Goal: Task Accomplishment & Management: Use online tool/utility

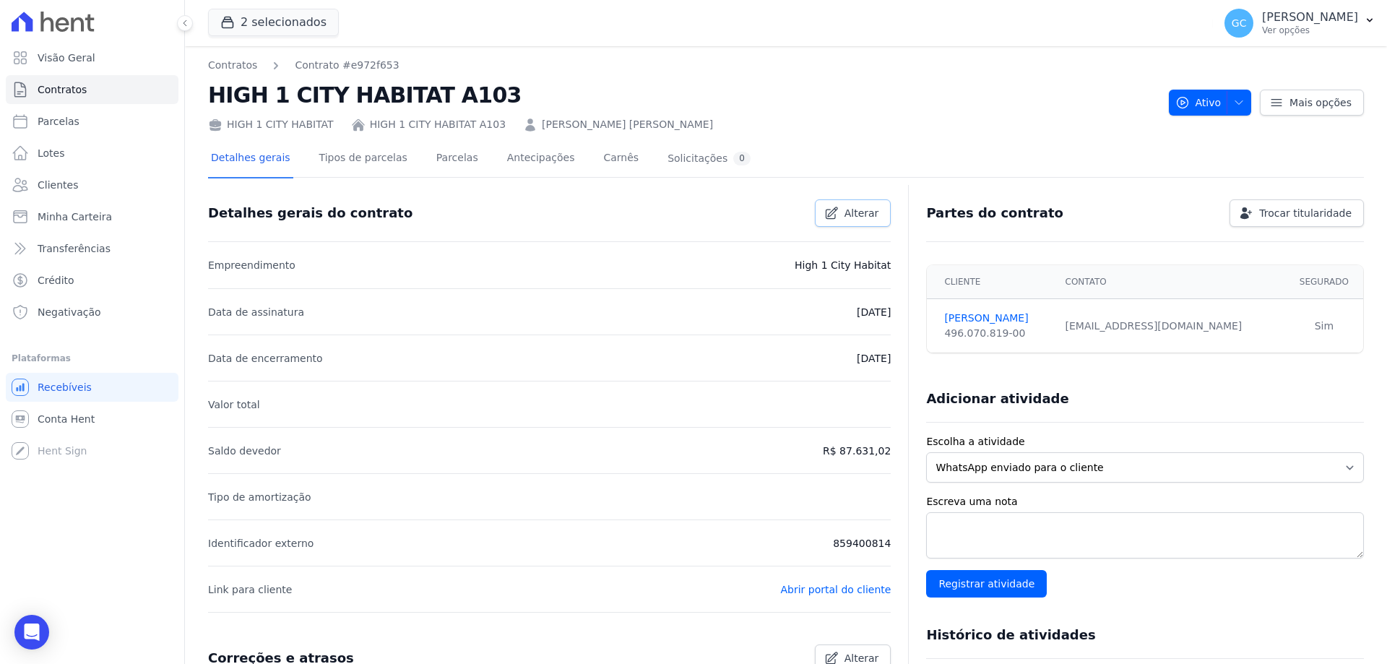
click at [840, 215] on link "Alterar" at bounding box center [853, 212] width 77 height 27
click at [1322, 96] on span "Mais opções" at bounding box center [1321, 102] width 62 height 14
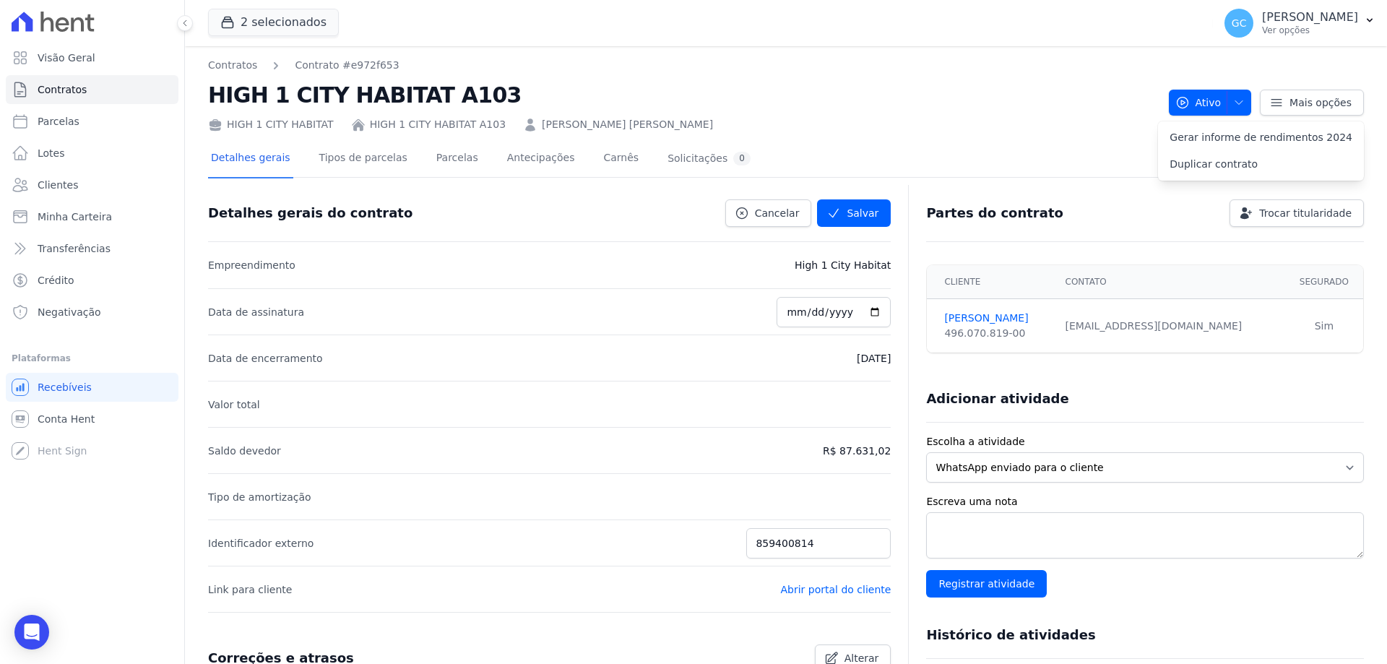
drag, startPoint x: 1133, startPoint y: 336, endPoint x: 1130, endPoint y: 324, distance: 12.6
click at [1132, 336] on td "millalira@terra.com.br" at bounding box center [1171, 326] width 228 height 54
click at [1129, 321] on div "millalira@terra.com.br" at bounding box center [1171, 326] width 211 height 15
click at [970, 317] on link "Ronaldo Marques" at bounding box center [995, 318] width 103 height 15
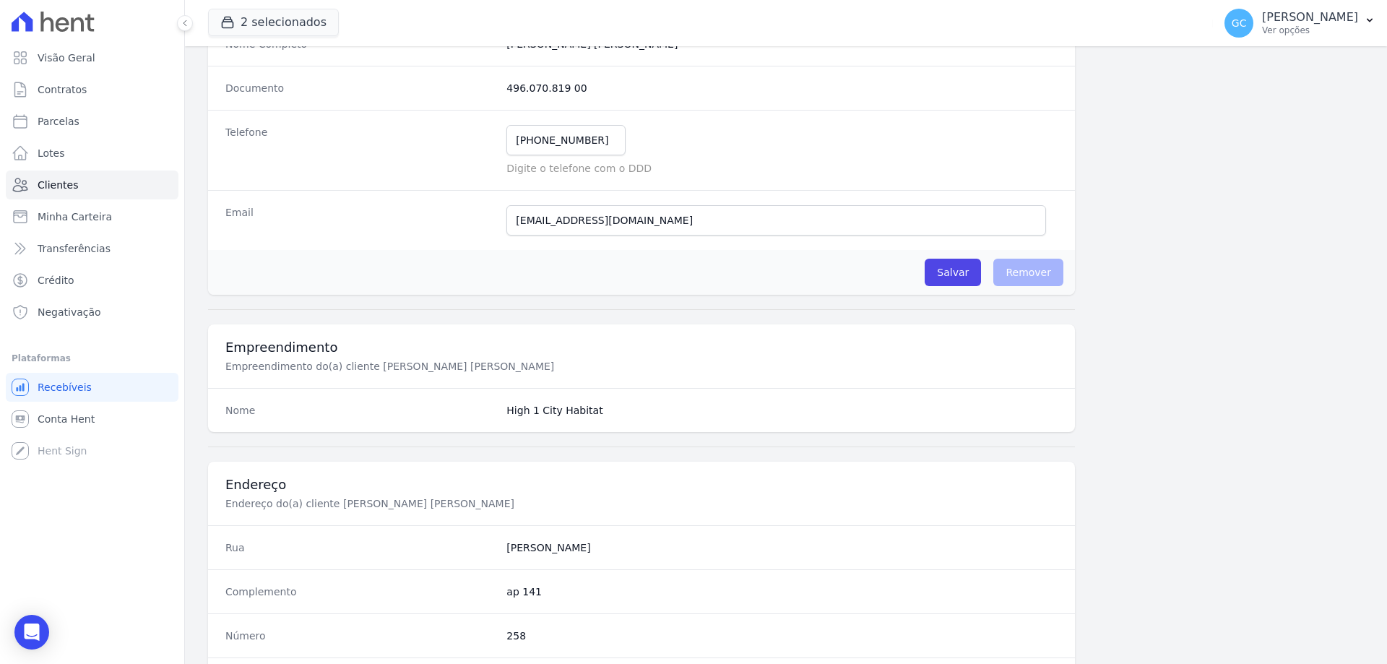
scroll to position [110, 0]
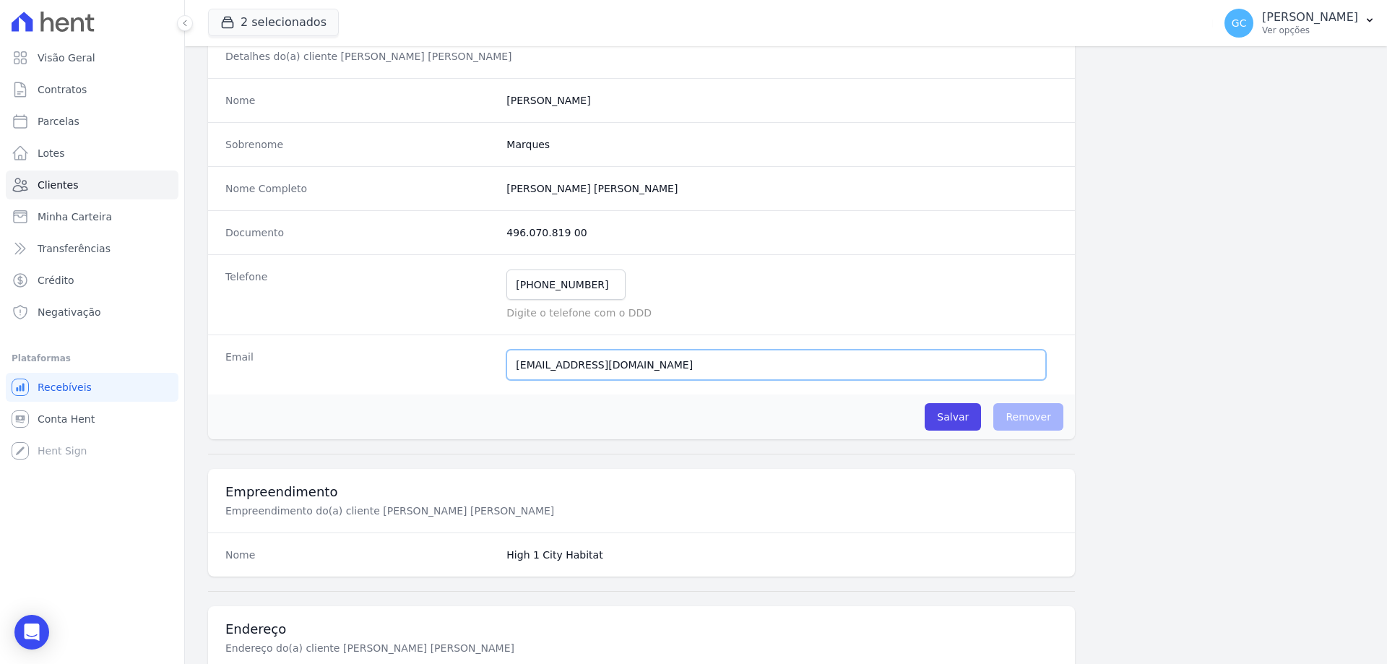
drag, startPoint x: 635, startPoint y: 371, endPoint x: 488, endPoint y: 365, distance: 146.8
click at [488, 365] on div "Email millalira@terra.com.br Email confirmado." at bounding box center [641, 365] width 867 height 60
paste input "aulomarquesarp@gmail.com"
click at [515, 369] on input "aulomarquesarp@gmail.com" at bounding box center [776, 365] width 540 height 30
type input "paulomarquesarp@gmail.com"
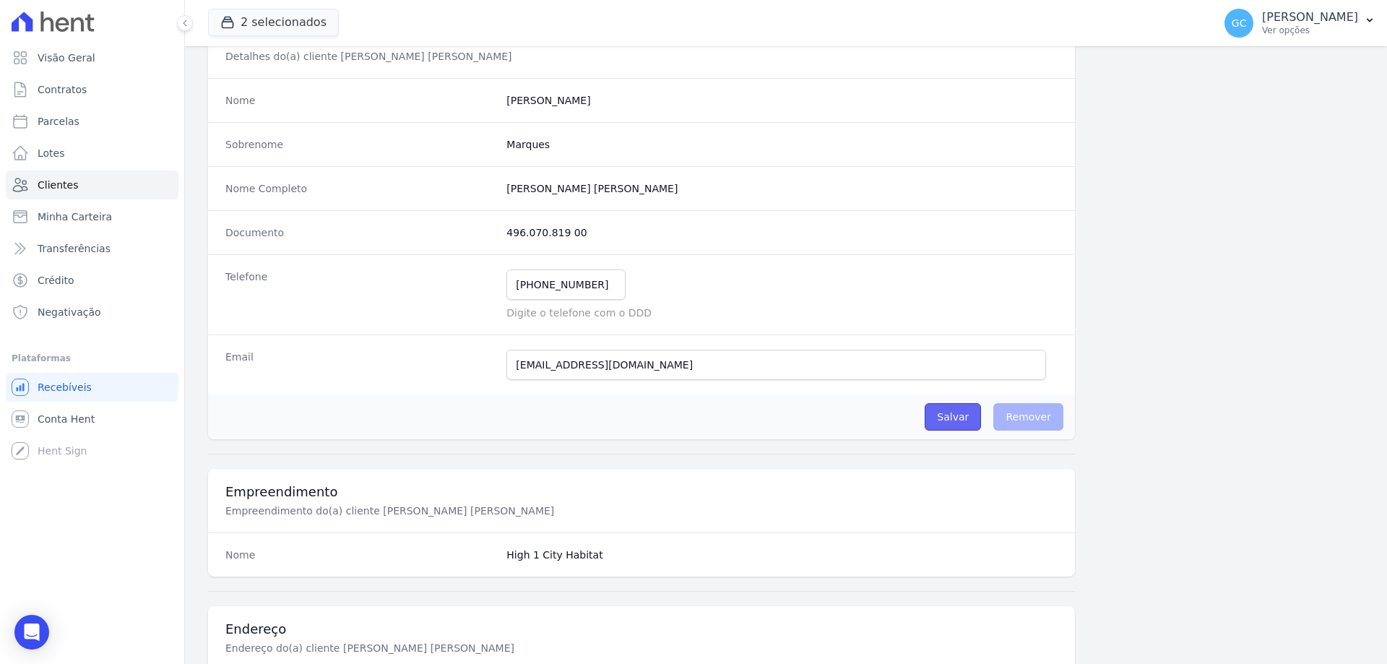
click at [949, 418] on input "Salvar" at bounding box center [953, 416] width 56 height 27
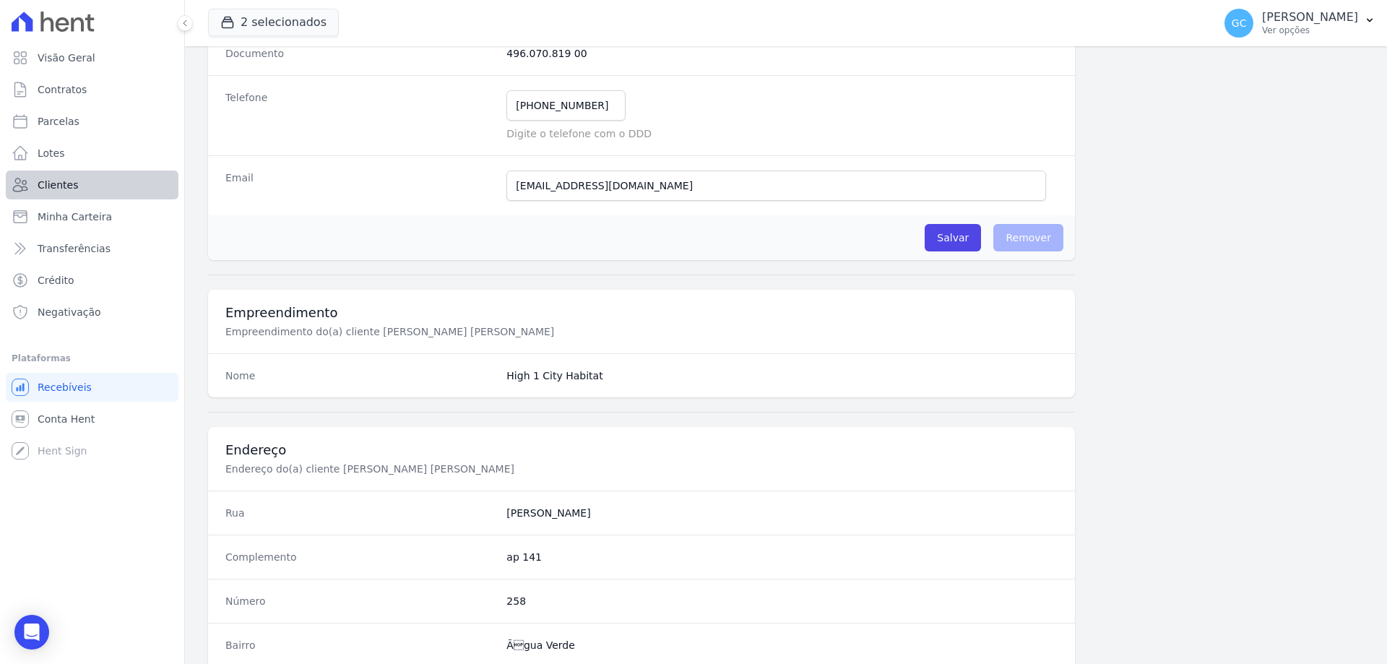
scroll to position [240, 0]
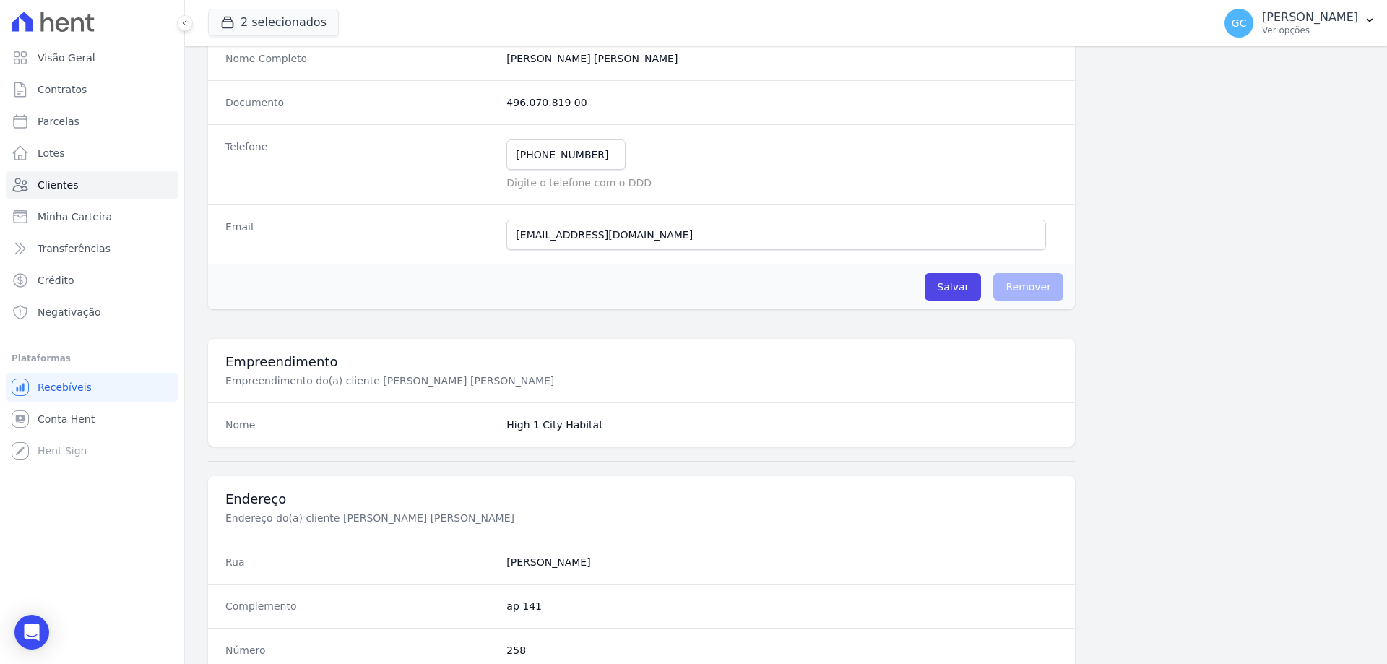
click at [504, 316] on div at bounding box center [641, 324] width 867 height 30
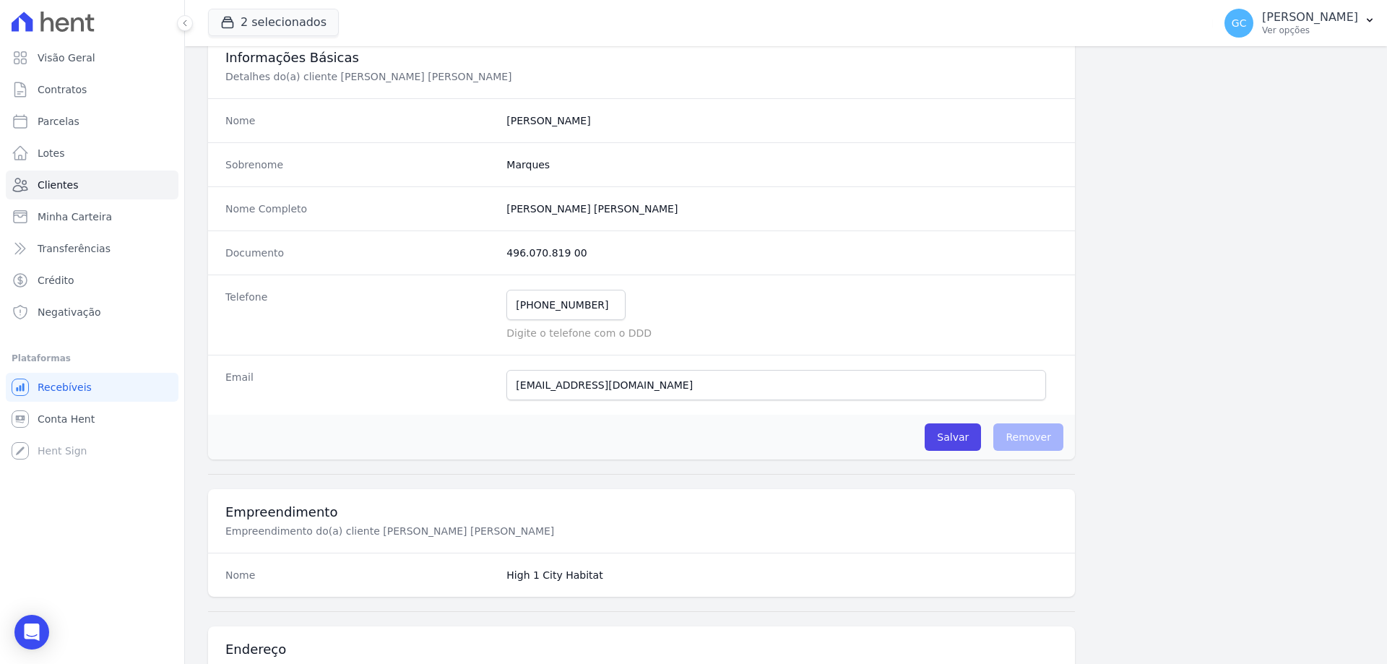
scroll to position [0, 0]
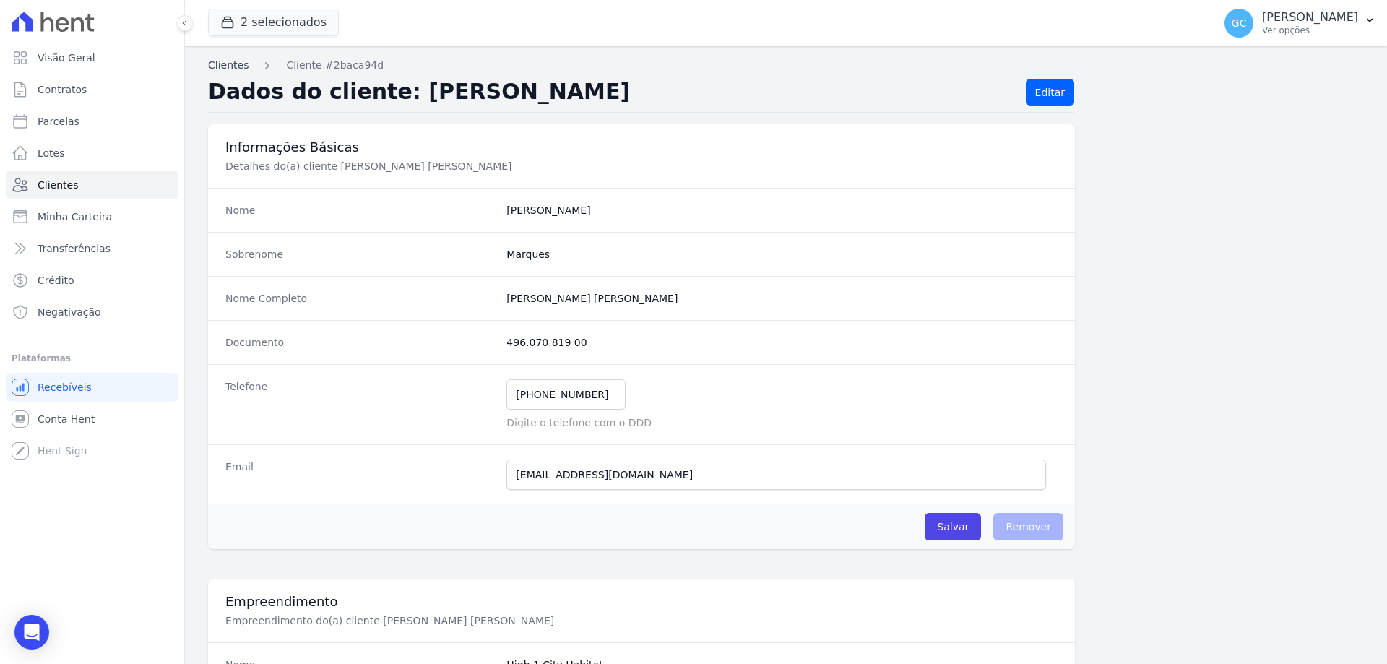
click at [238, 66] on link "Clientes" at bounding box center [228, 65] width 40 height 15
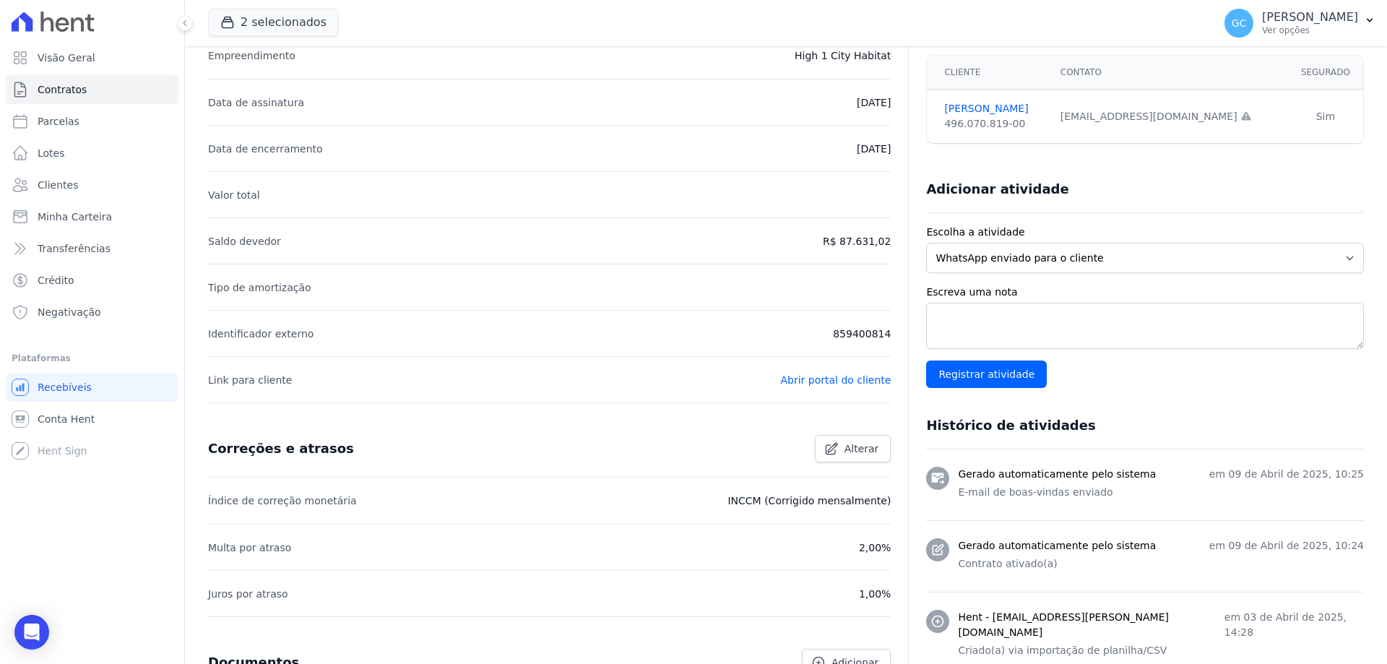
scroll to position [217, 0]
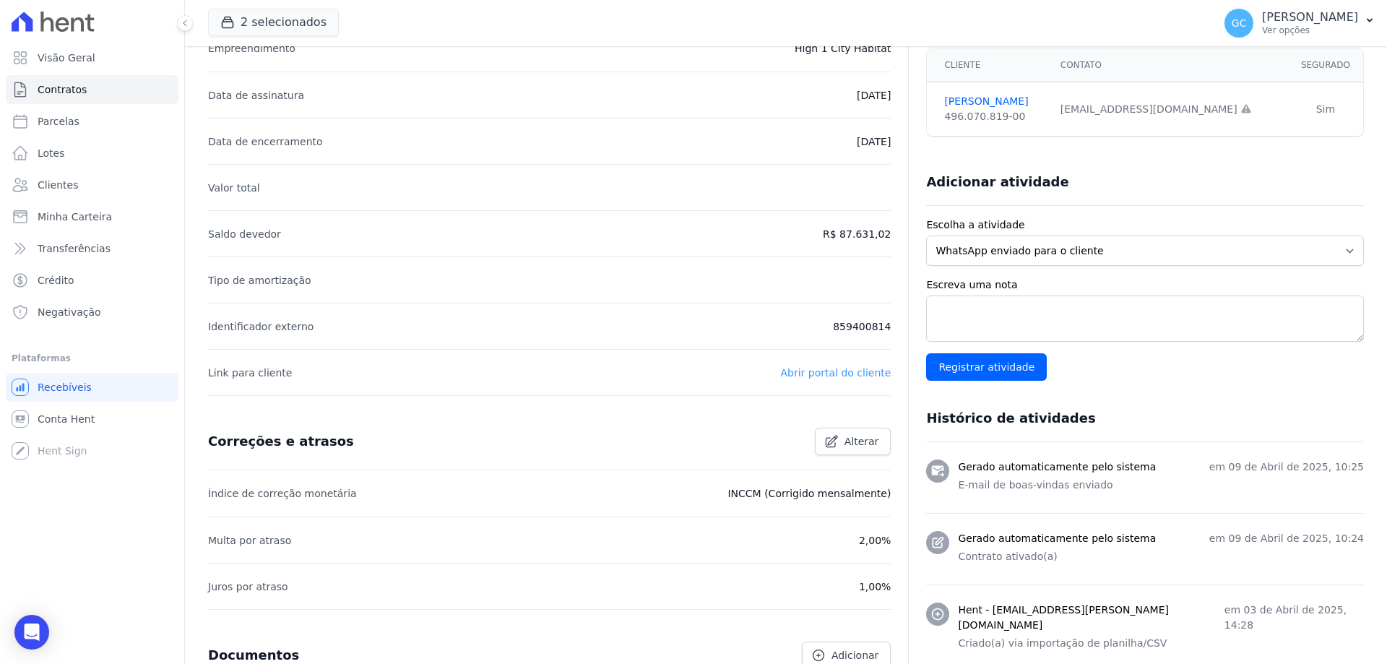
click at [816, 379] on link "Abrir portal do cliente" at bounding box center [835, 373] width 111 height 12
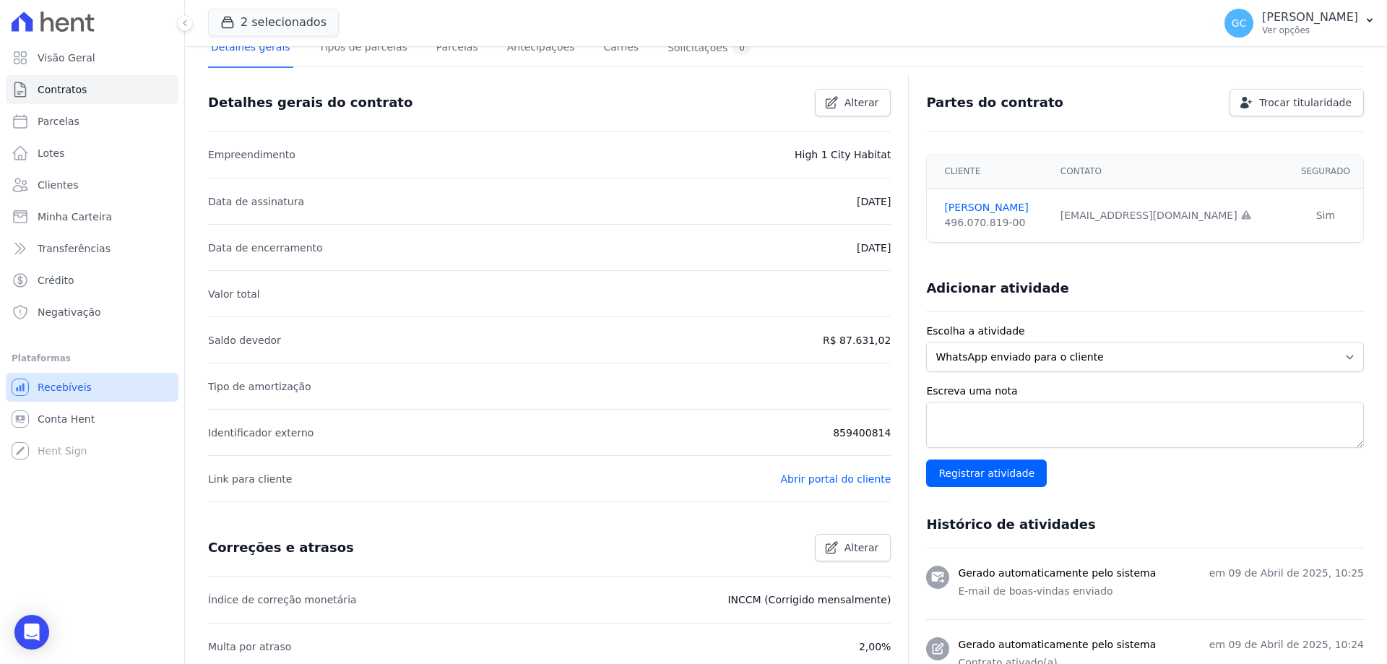
scroll to position [0, 0]
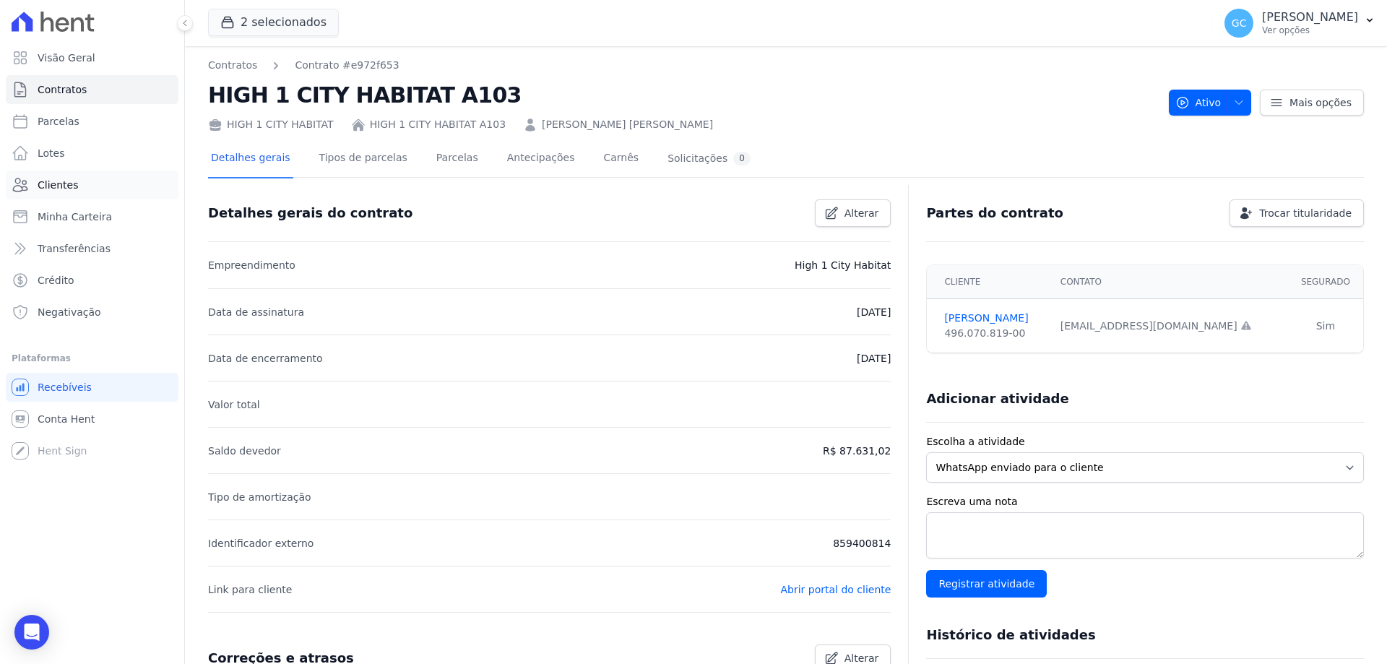
click at [71, 194] on link "Clientes" at bounding box center [92, 185] width 173 height 29
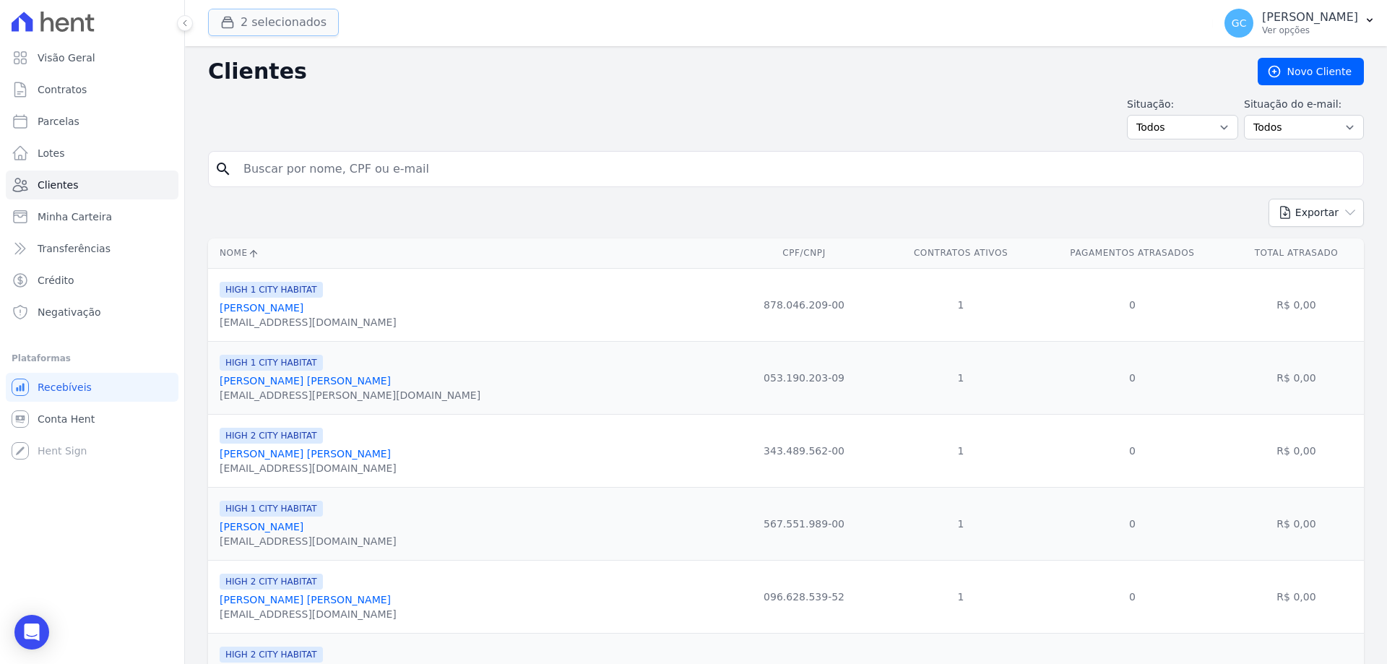
click at [261, 25] on button "2 selecionados" at bounding box center [273, 22] width 131 height 27
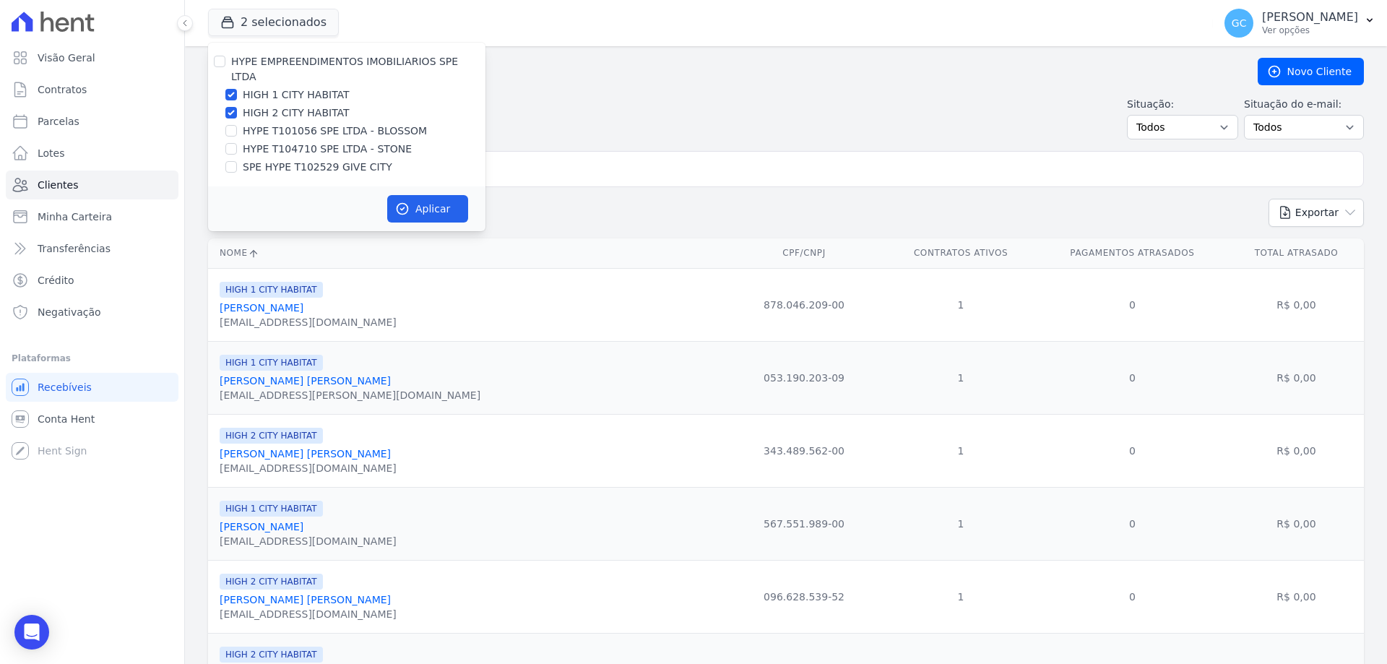
click at [544, 79] on h2 "Clientes" at bounding box center [721, 72] width 1027 height 26
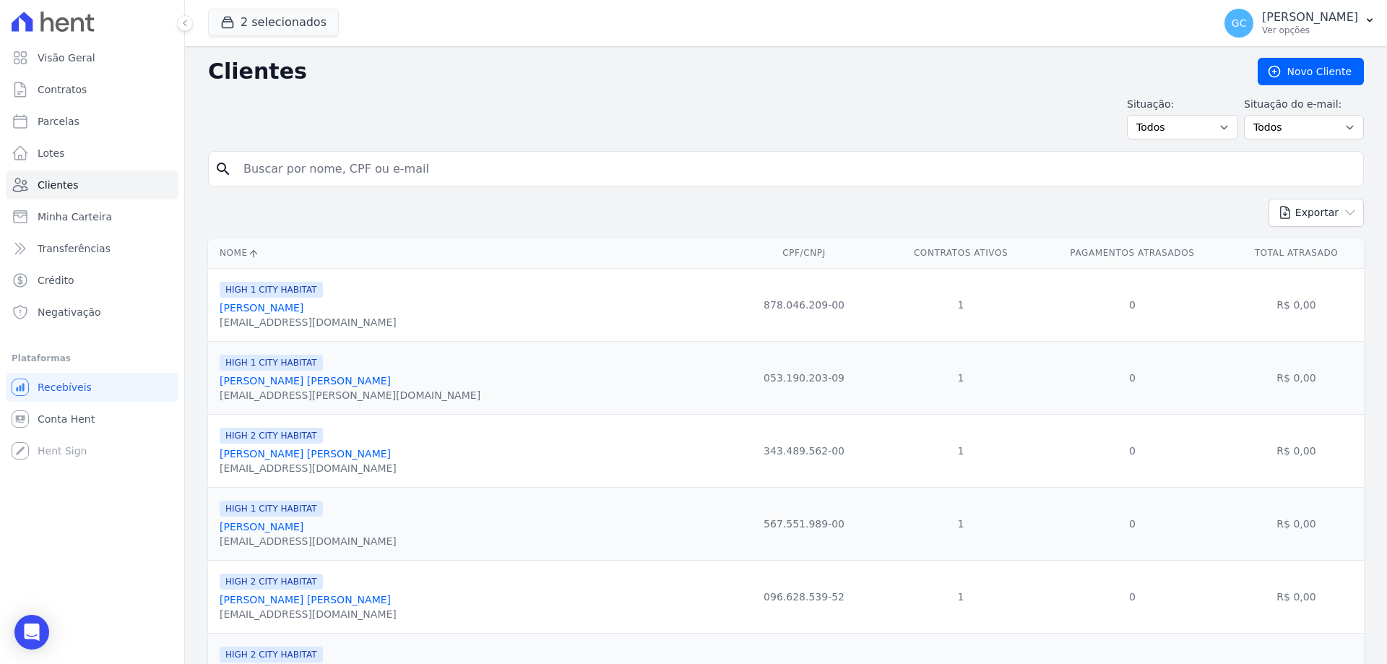
click at [306, 173] on input "search" at bounding box center [796, 169] width 1123 height 29
paste input "[PERSON_NAME]"
type input "[PERSON_NAME]"
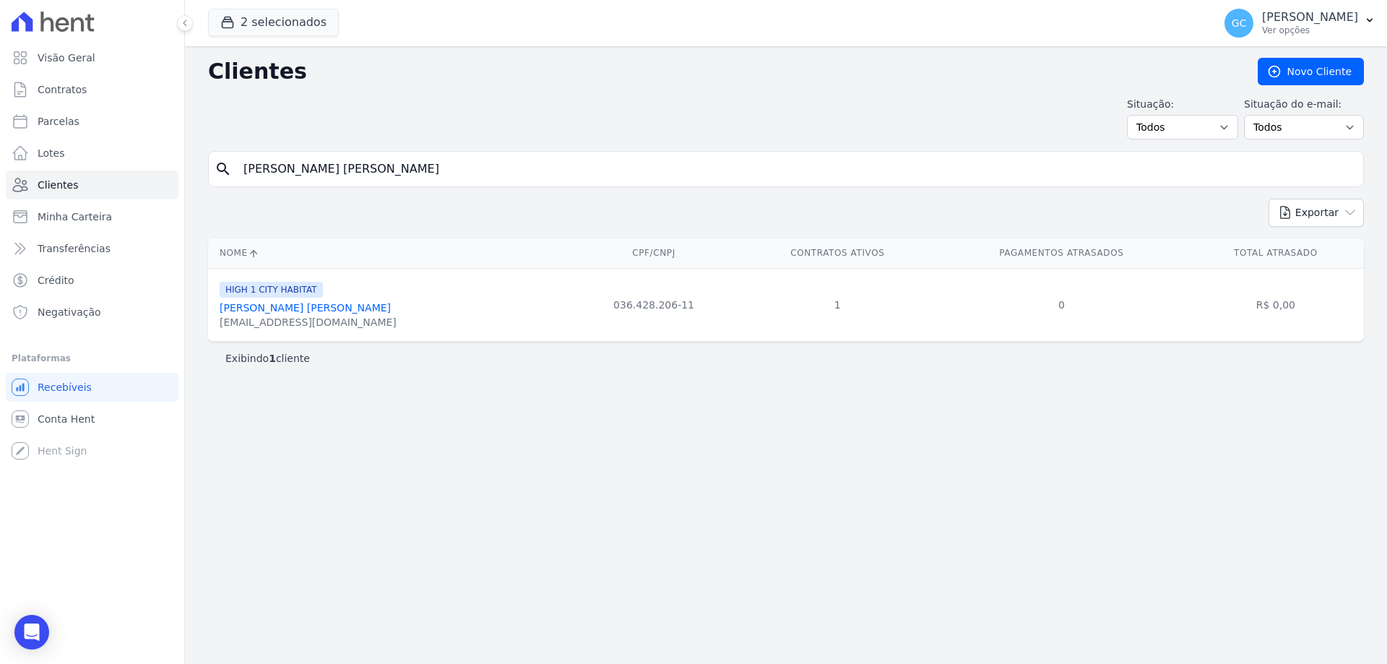
click at [279, 308] on link "Luciano Heitor De Lima" at bounding box center [305, 308] width 171 height 12
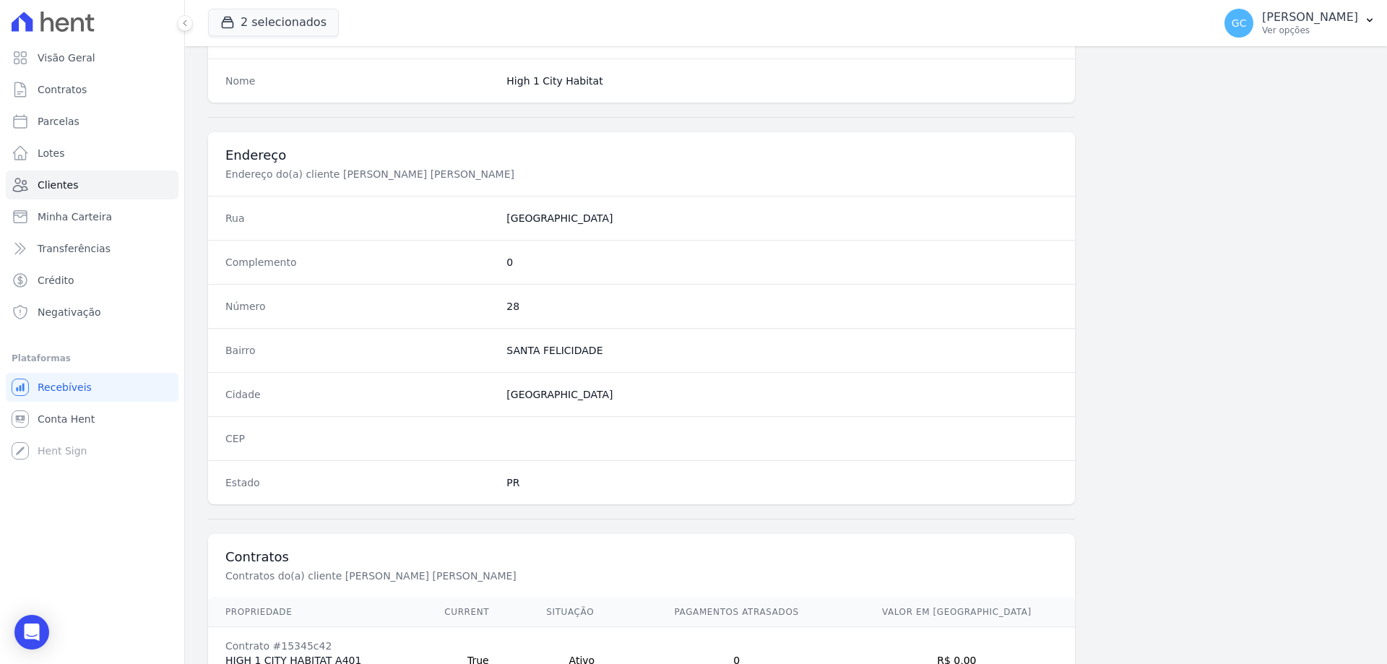
scroll to position [688, 0]
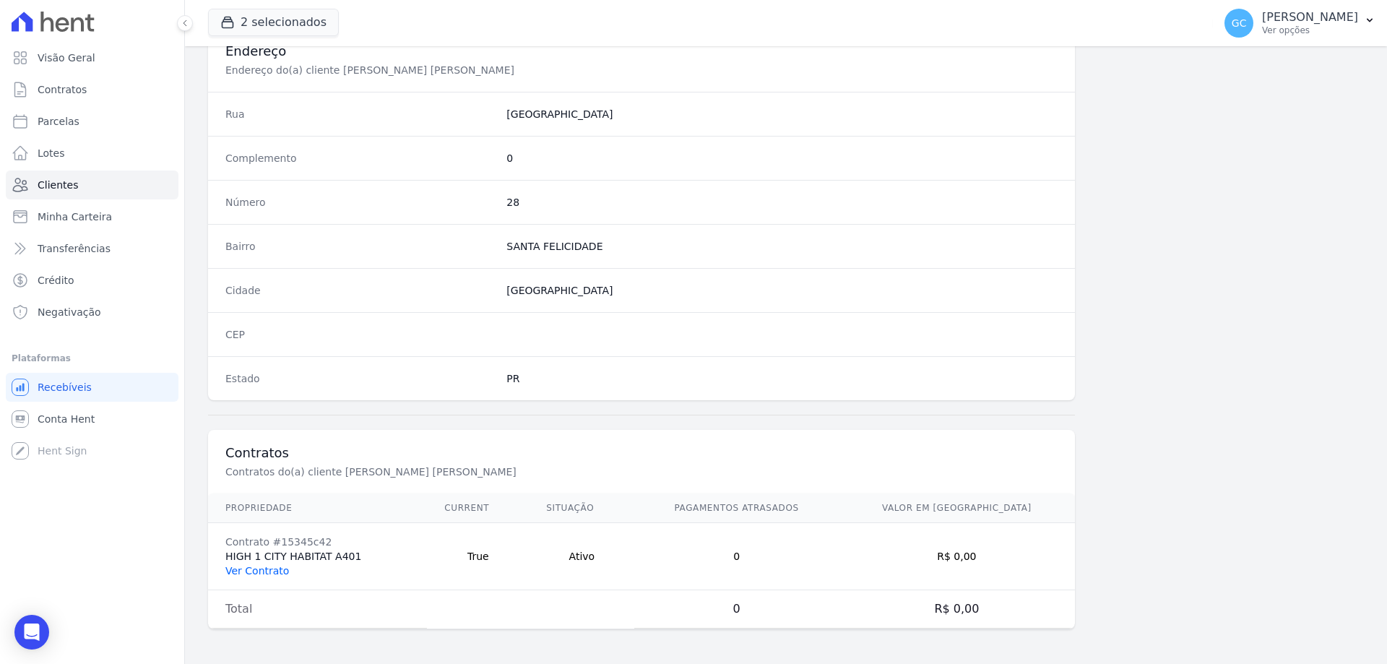
click at [264, 573] on link "Ver Contrato" at bounding box center [257, 571] width 64 height 12
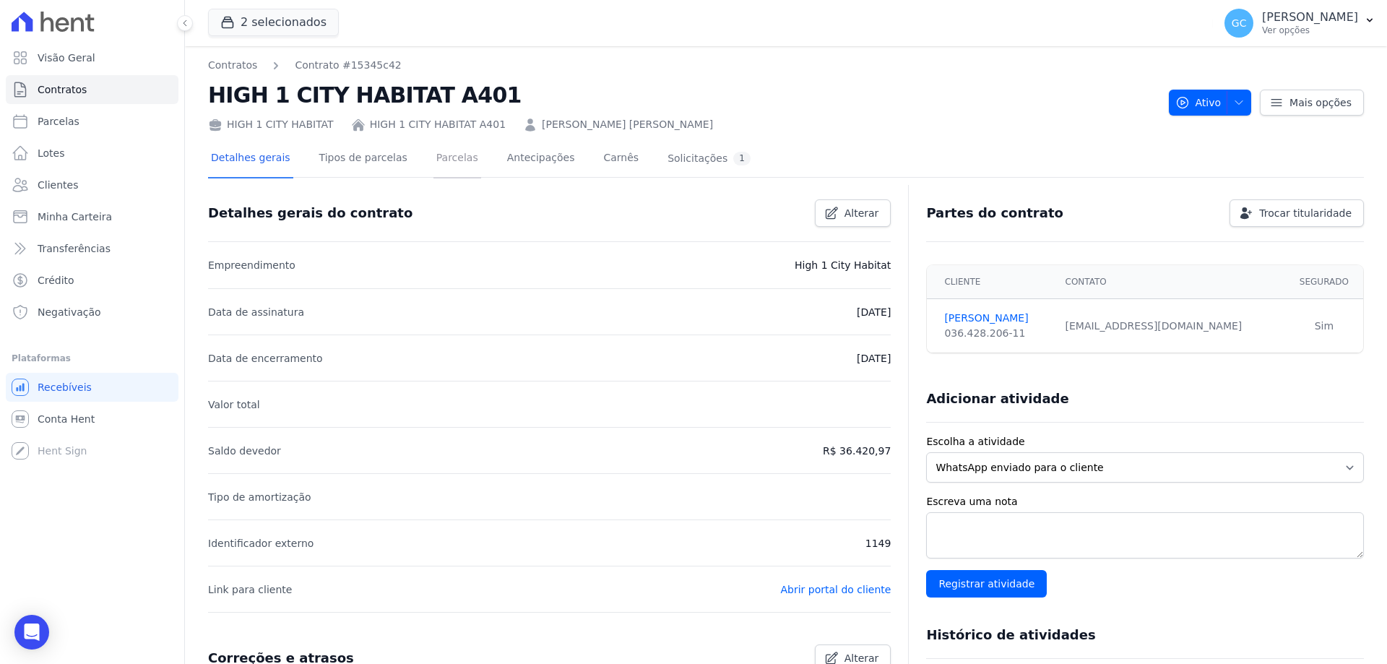
click at [445, 161] on link "Parcelas" at bounding box center [458, 159] width 48 height 38
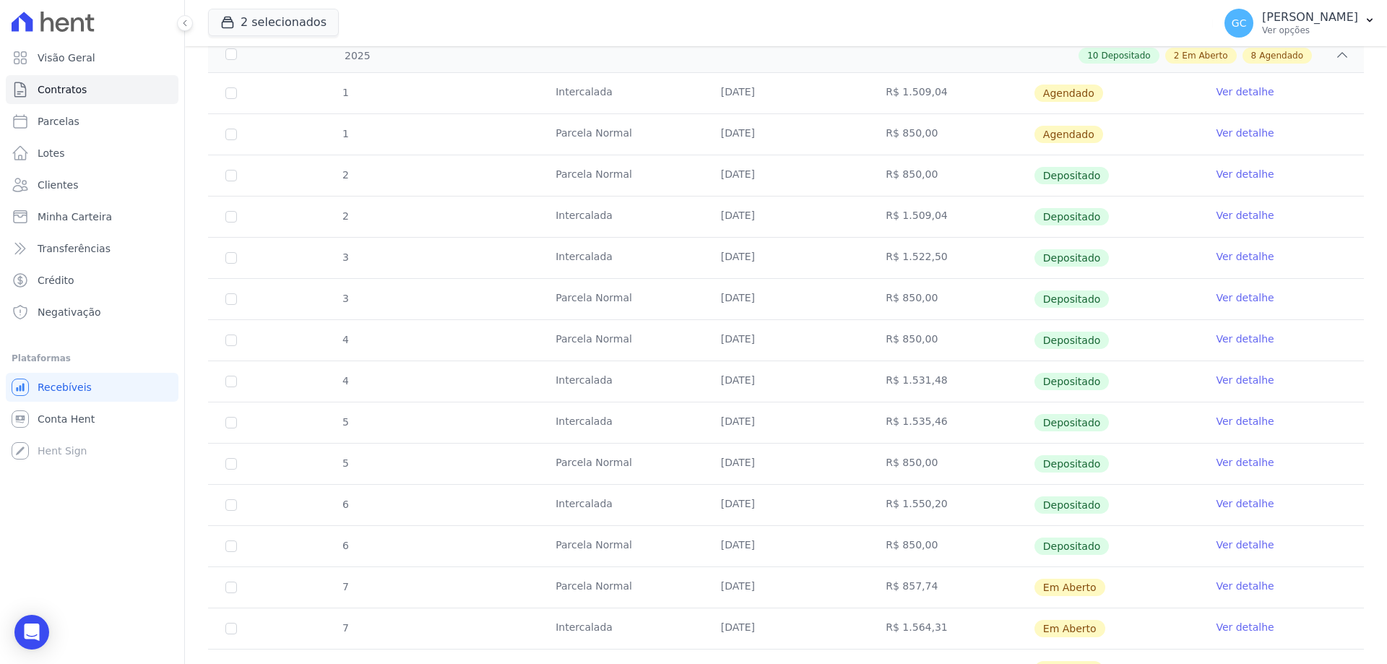
scroll to position [289, 0]
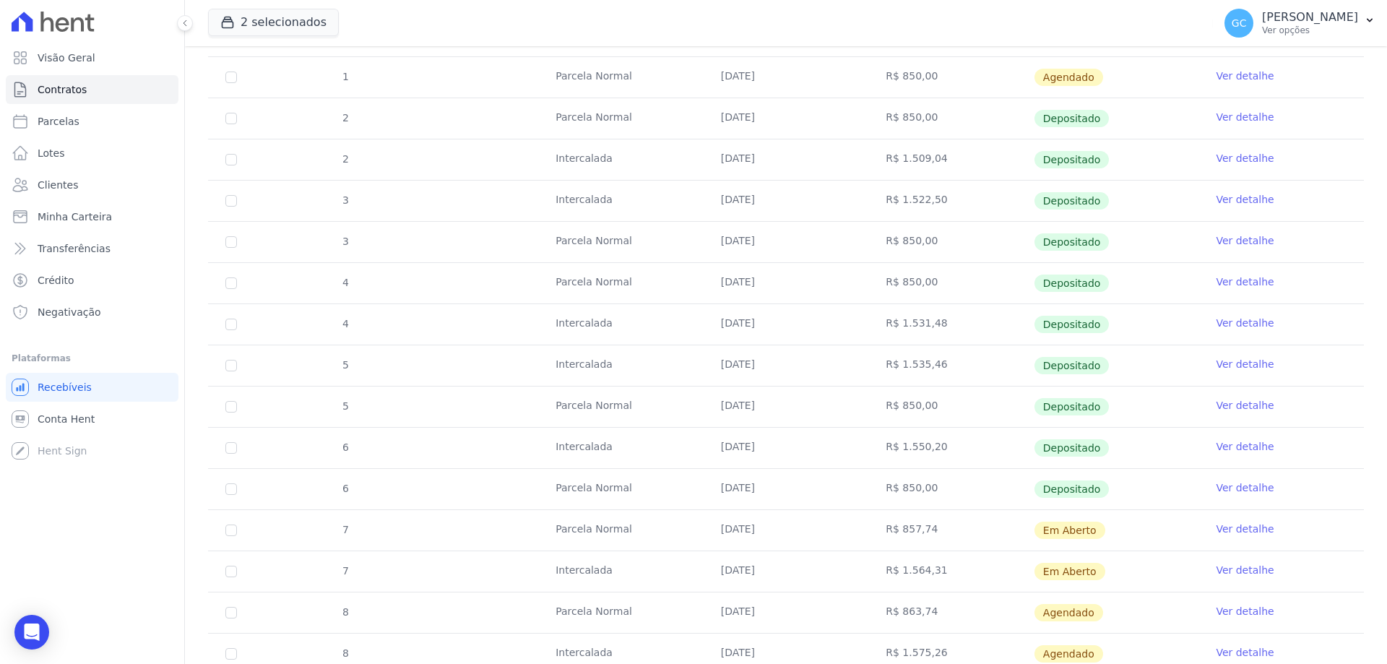
click at [1216, 526] on link "Ver detalhe" at bounding box center [1245, 529] width 58 height 14
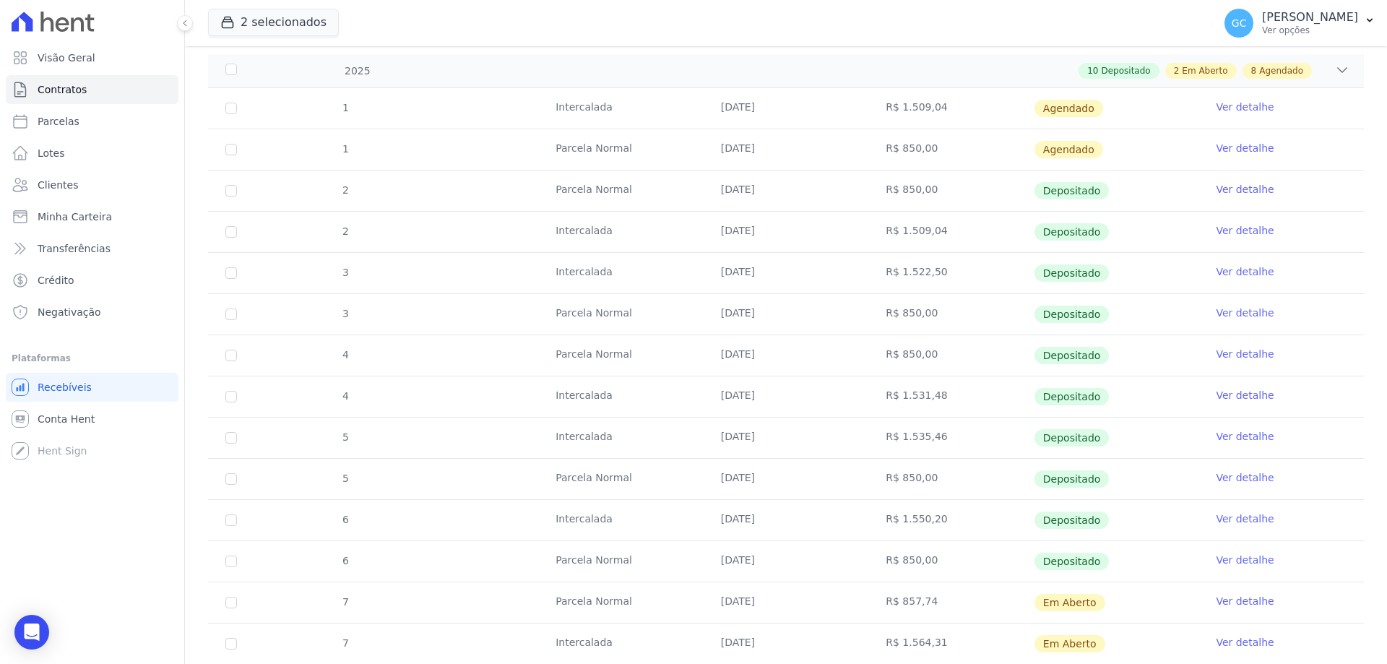
scroll to position [361, 0]
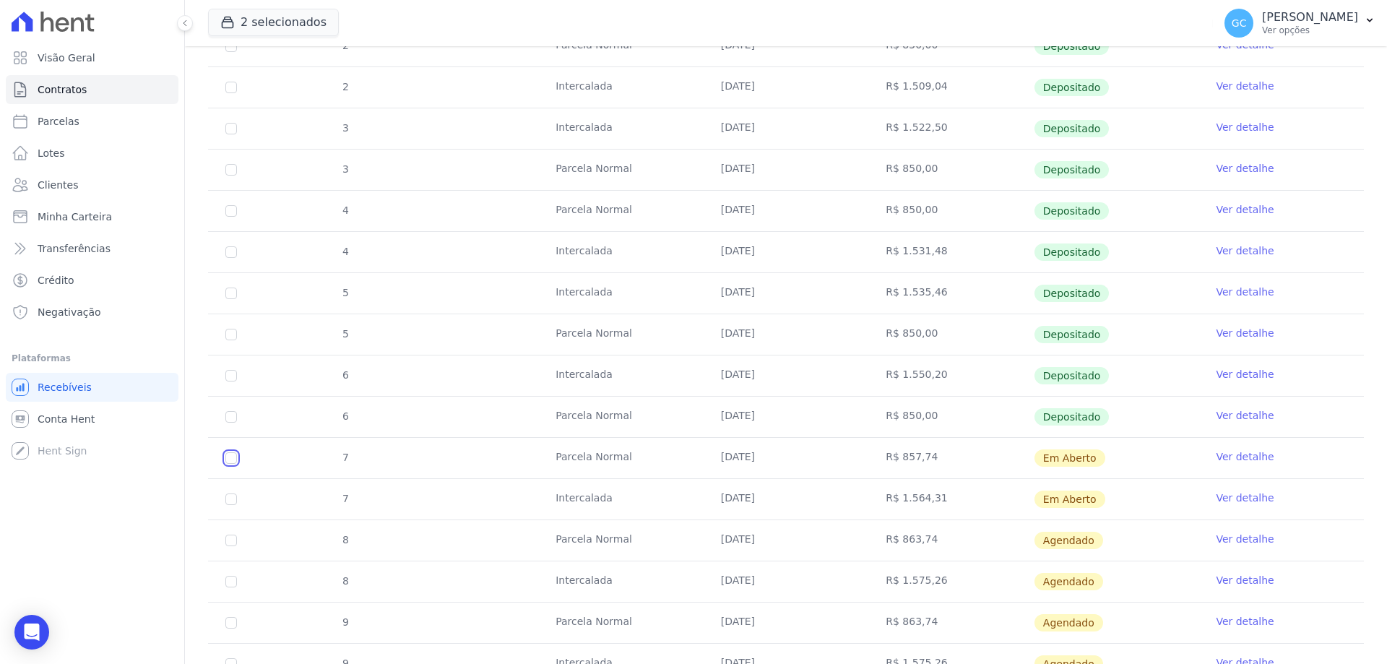
click at [232, 460] on input "checkbox" at bounding box center [231, 458] width 12 height 12
checkbox input "true"
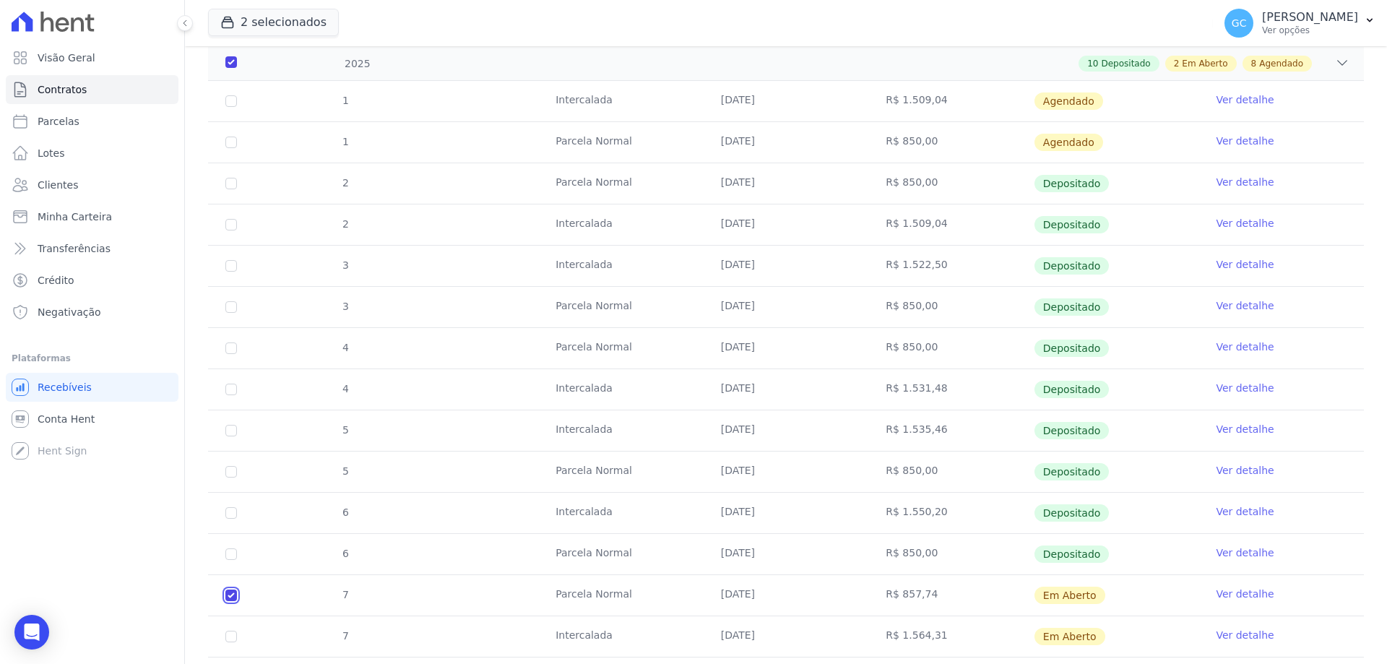
scroll to position [0, 0]
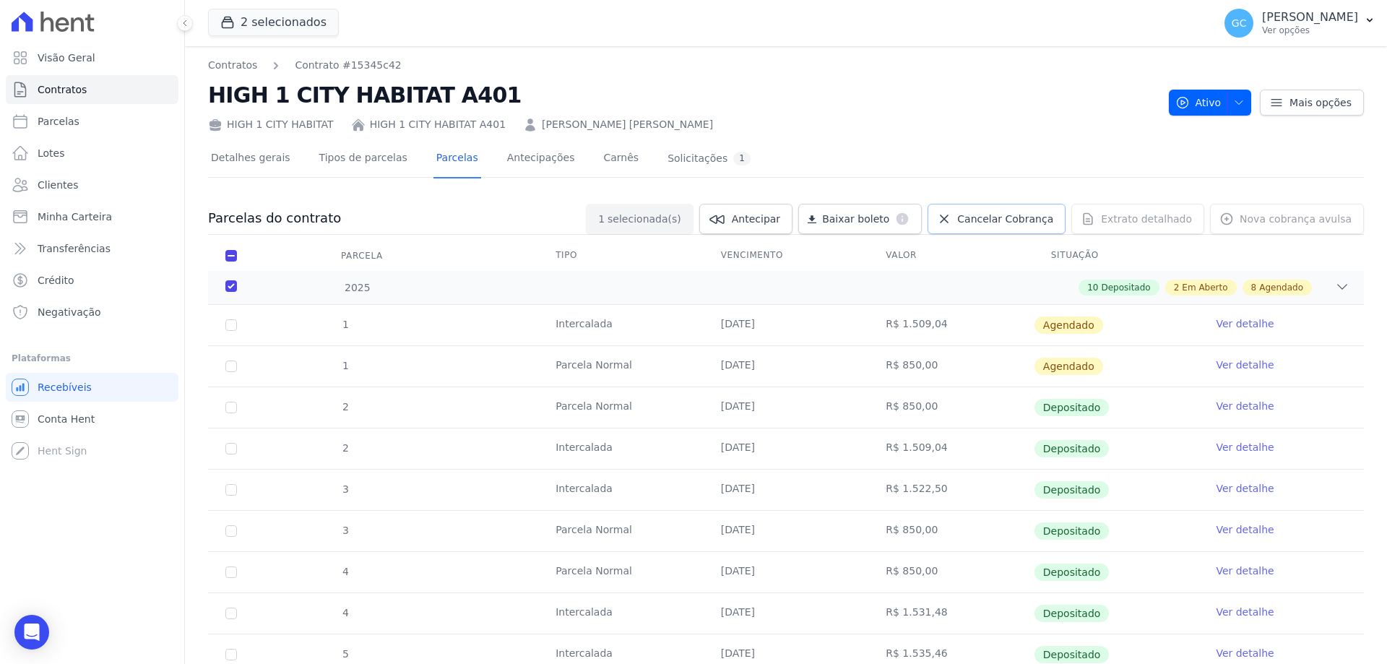
click at [993, 213] on span "Cancelar Cobrança" at bounding box center [1005, 219] width 96 height 14
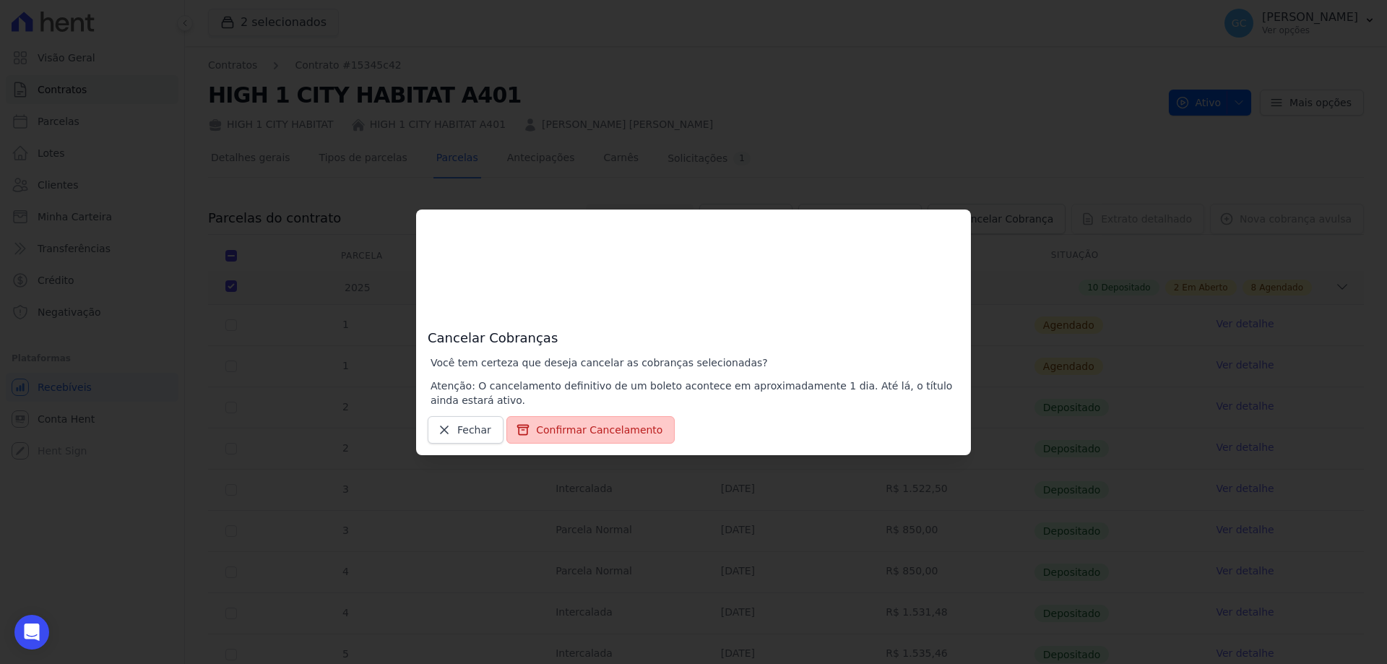
click at [569, 429] on button "Confirmar Cancelamento" at bounding box center [590, 429] width 168 height 27
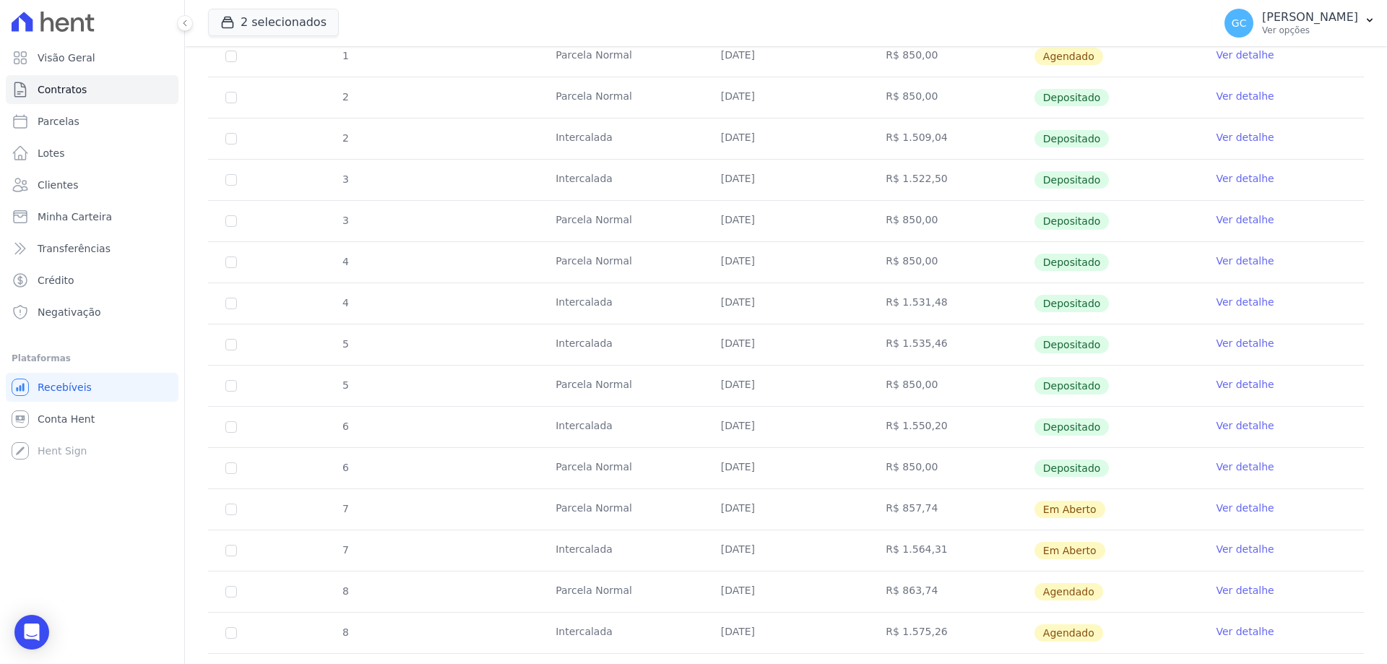
scroll to position [361, 0]
click at [1220, 505] on link "Ver detalhe" at bounding box center [1245, 506] width 58 height 14
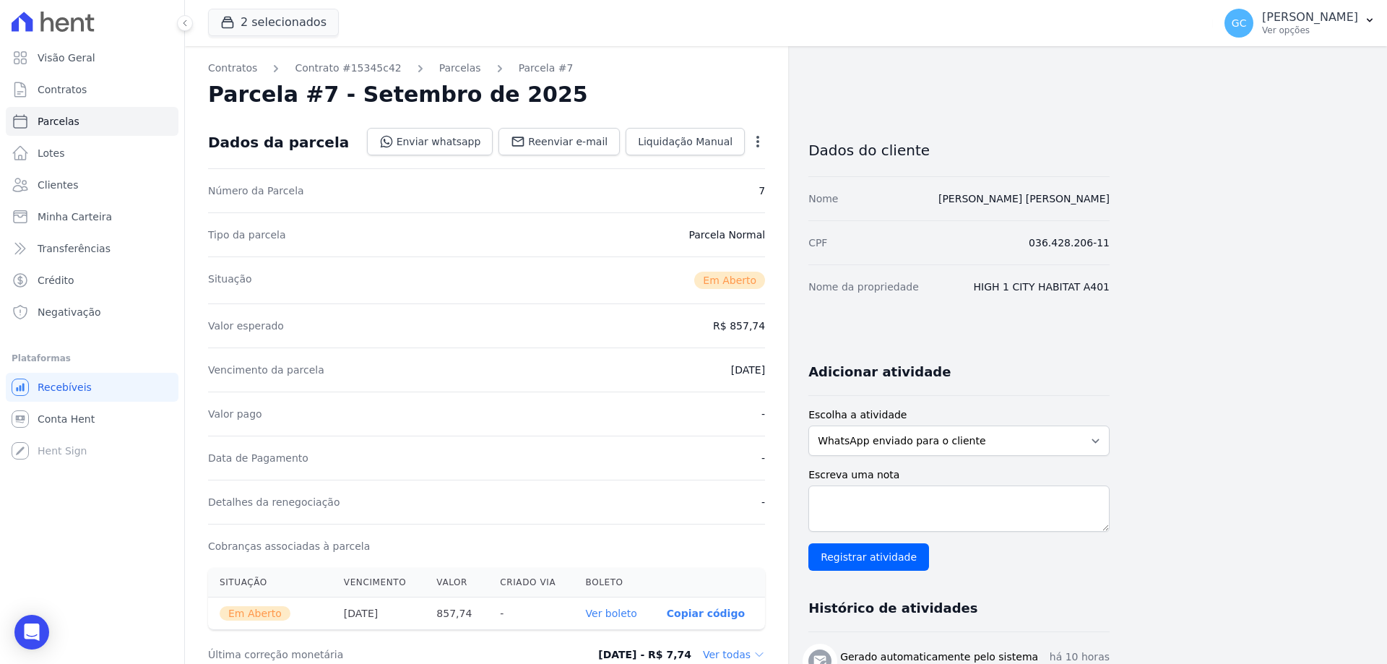
scroll to position [145, 0]
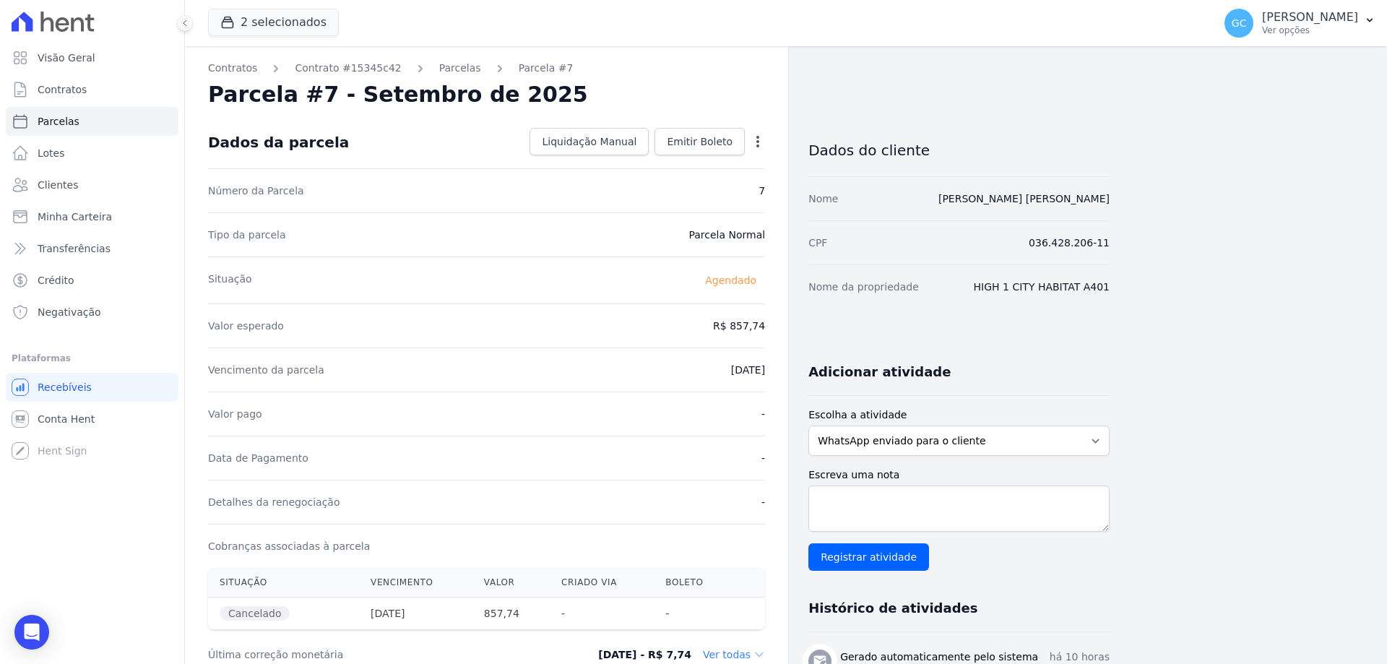
click at [756, 142] on icon "button" at bounding box center [758, 141] width 14 height 14
click at [707, 160] on link "Alterar" at bounding box center [695, 161] width 127 height 26
drag, startPoint x: 713, startPoint y: 324, endPoint x: 760, endPoint y: 325, distance: 47.0
click at [760, 325] on input "857.74" at bounding box center [695, 324] width 139 height 30
type input "850.00"
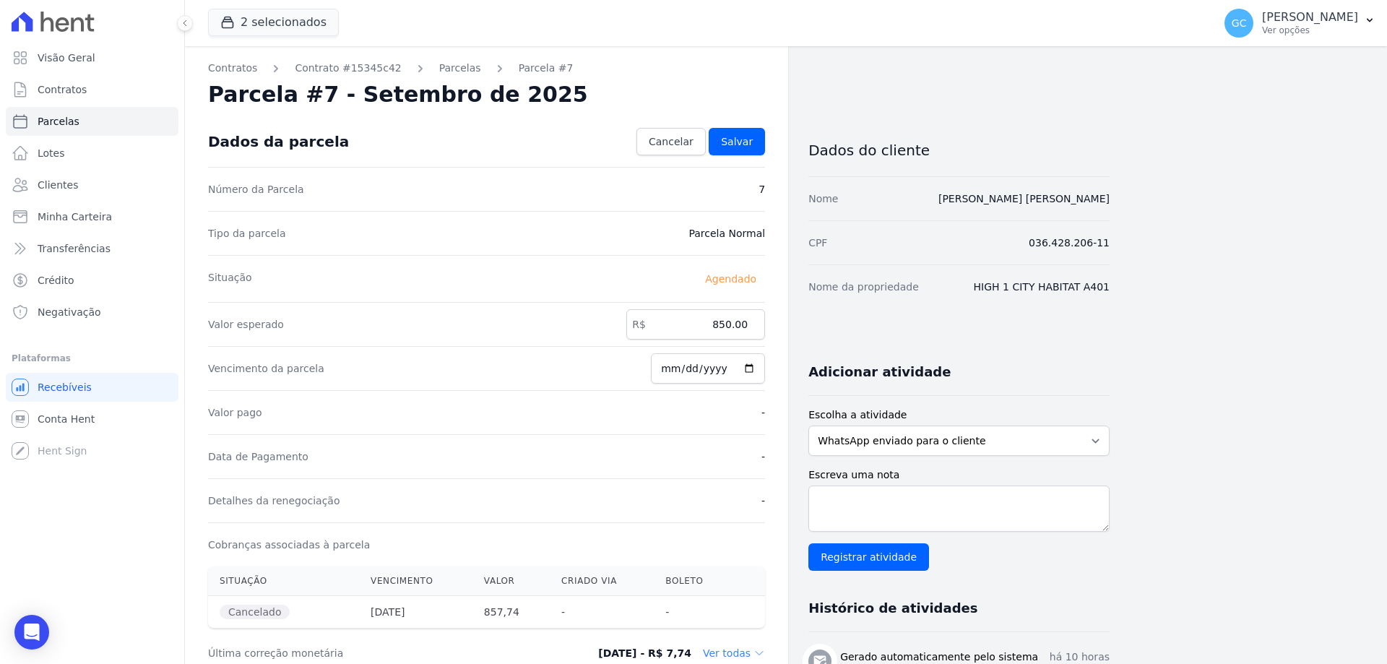
click at [1265, 420] on div "Contratos Contrato #15345c42 Parcelas Parcela #7 Parcela #7 - Setembro de 2025 …" at bounding box center [774, 553] width 1179 height 1015
click at [736, 143] on span "Salvar" at bounding box center [737, 141] width 32 height 14
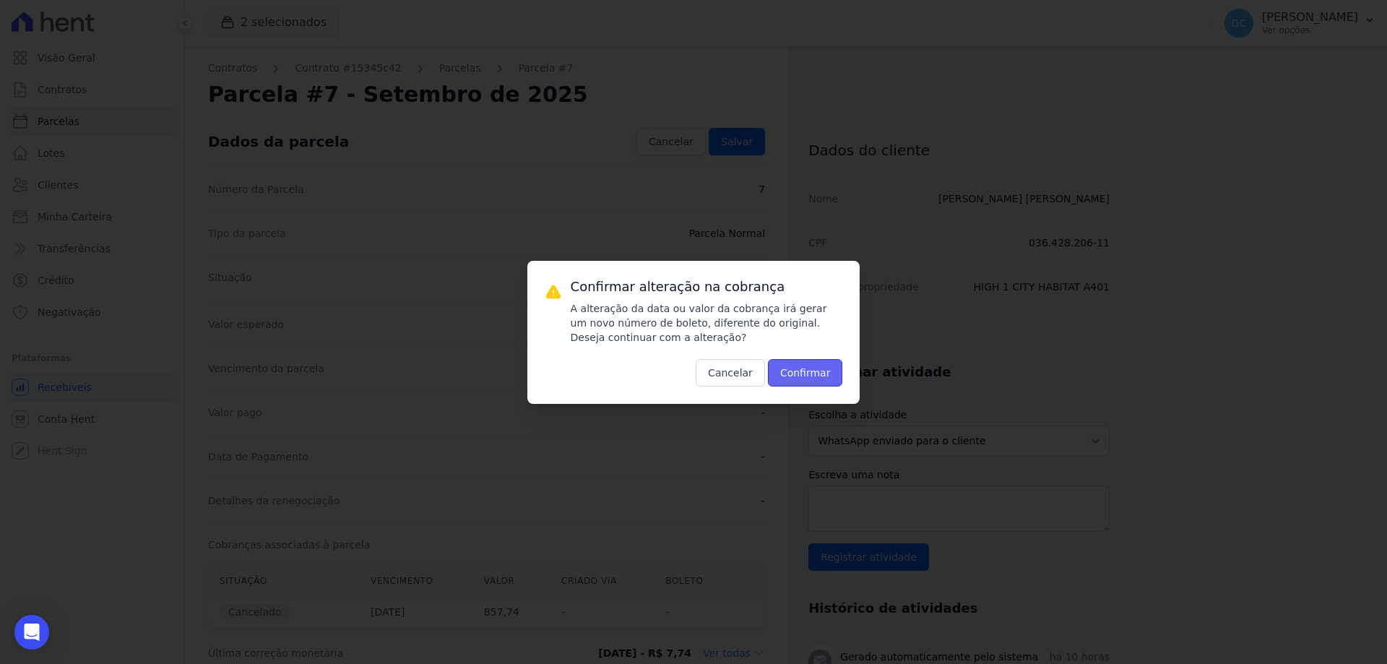
click at [813, 367] on button "Confirmar" at bounding box center [805, 372] width 75 height 27
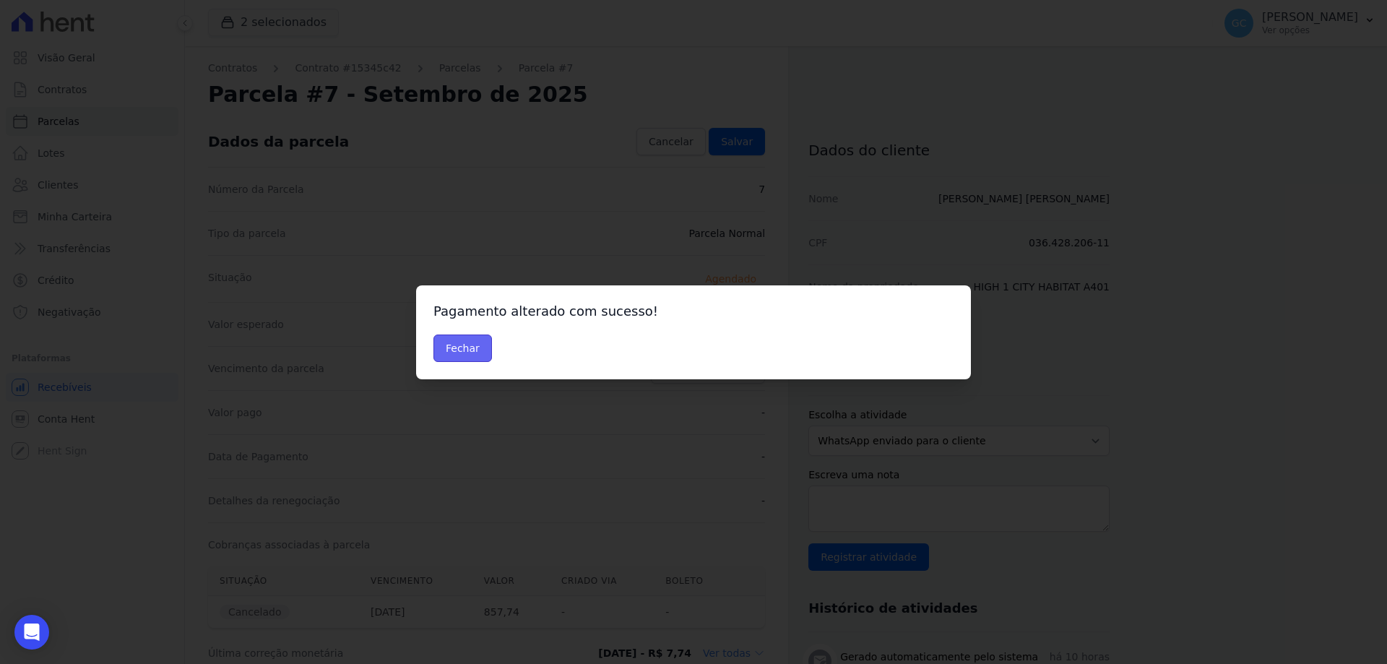
click at [461, 344] on button "Fechar" at bounding box center [463, 348] width 59 height 27
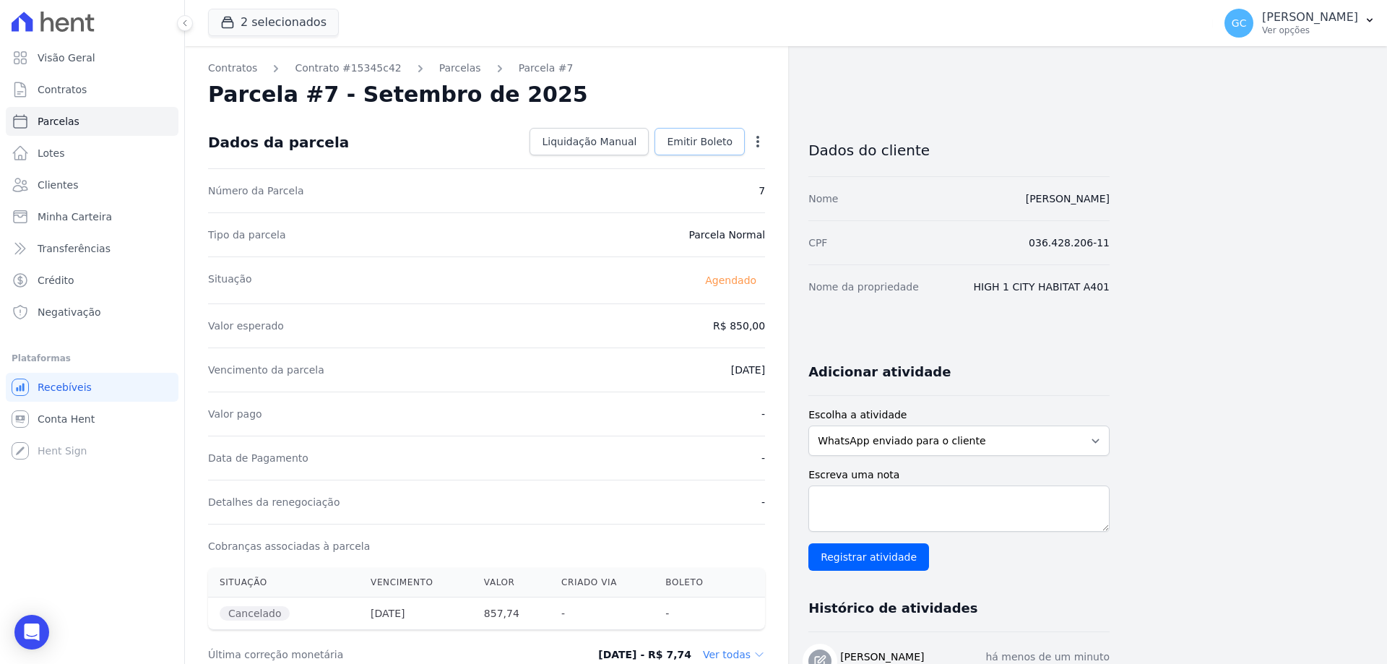
click at [695, 150] on link "Emitir Boleto" at bounding box center [700, 141] width 90 height 27
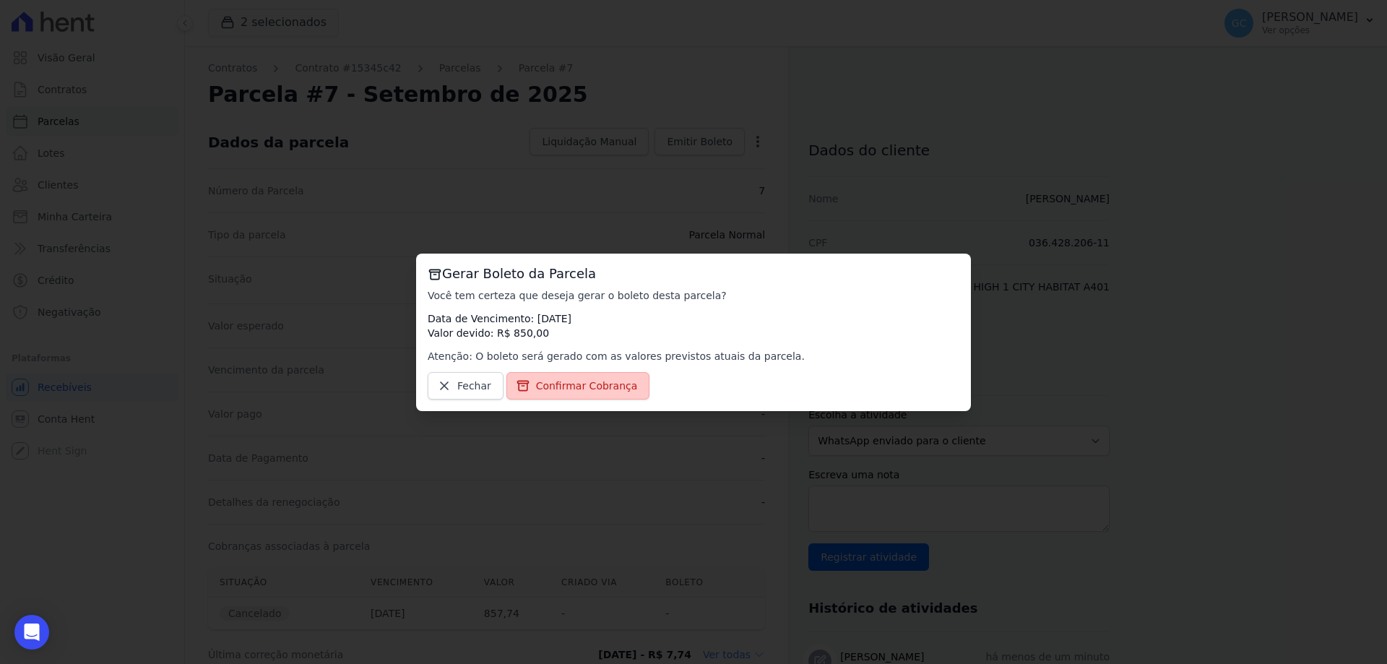
click at [544, 385] on span "Confirmar Cobrança" at bounding box center [587, 386] width 102 height 14
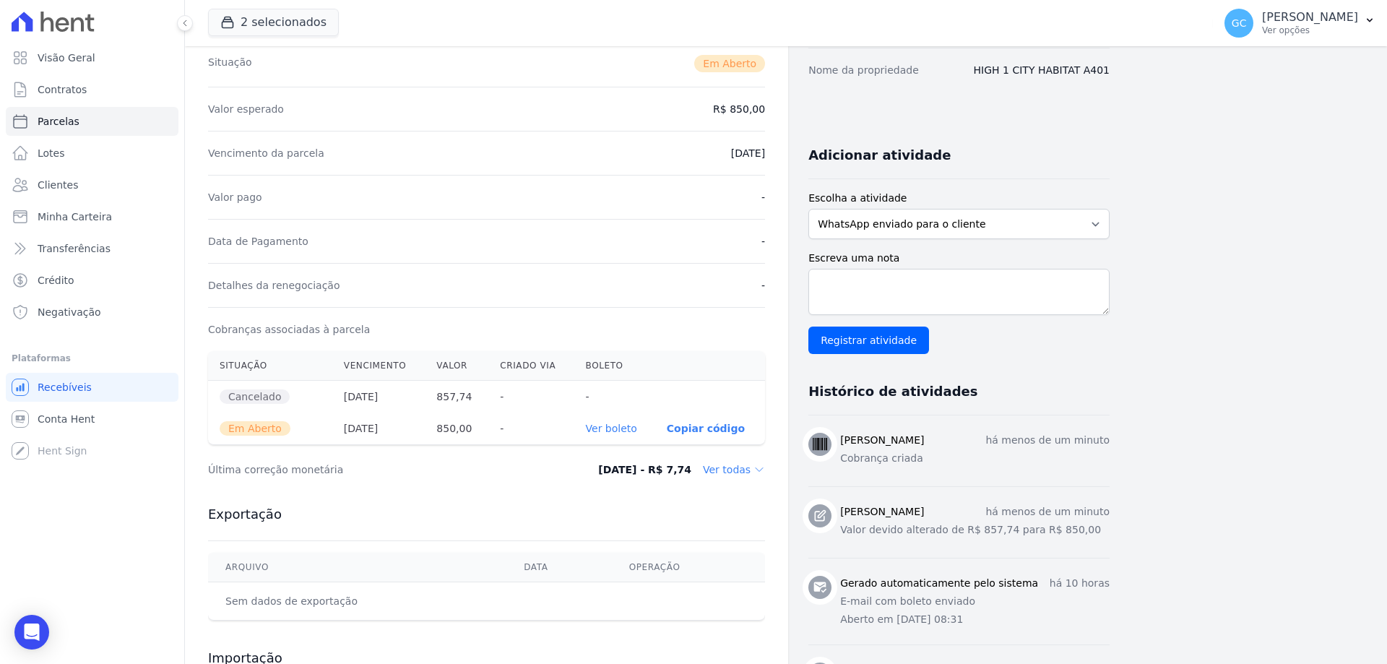
scroll to position [145, 0]
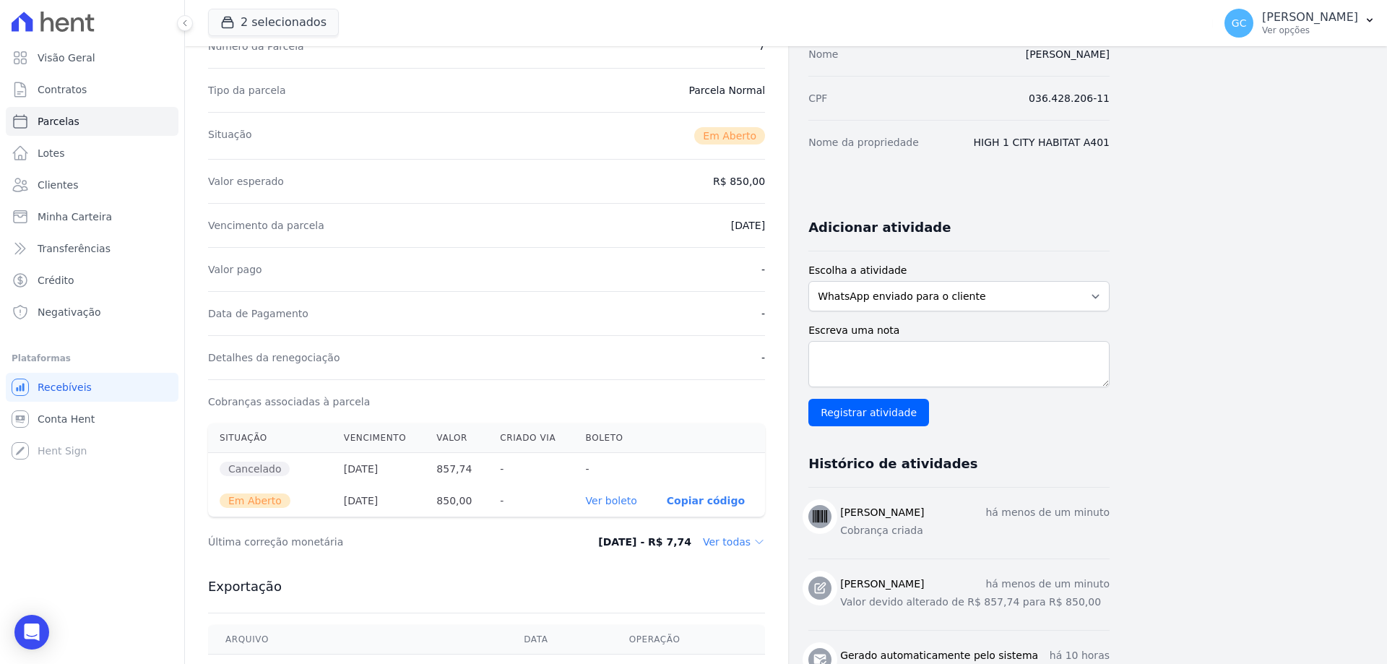
click at [621, 504] on link "Ver boleto" at bounding box center [611, 501] width 51 height 12
